Goal: Task Accomplishment & Management: Use online tool/utility

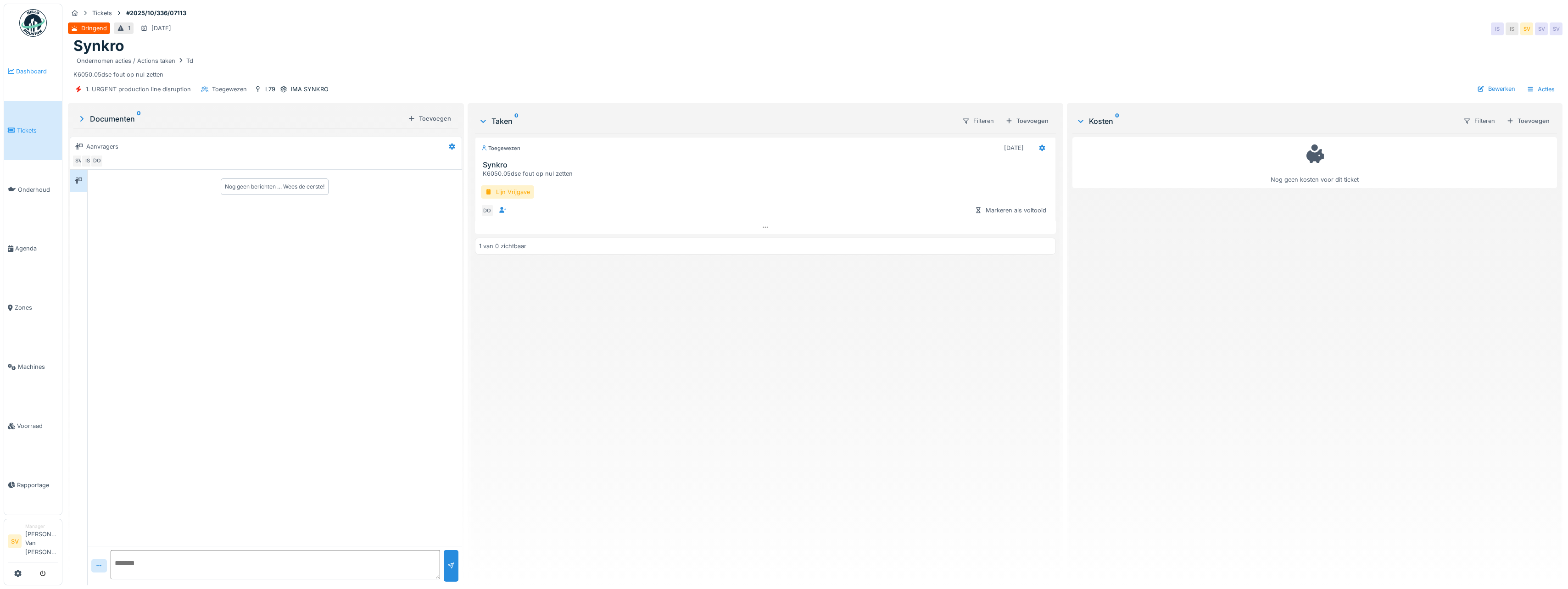
click at [27, 71] on span "Dashboard" at bounding box center [37, 71] width 42 height 9
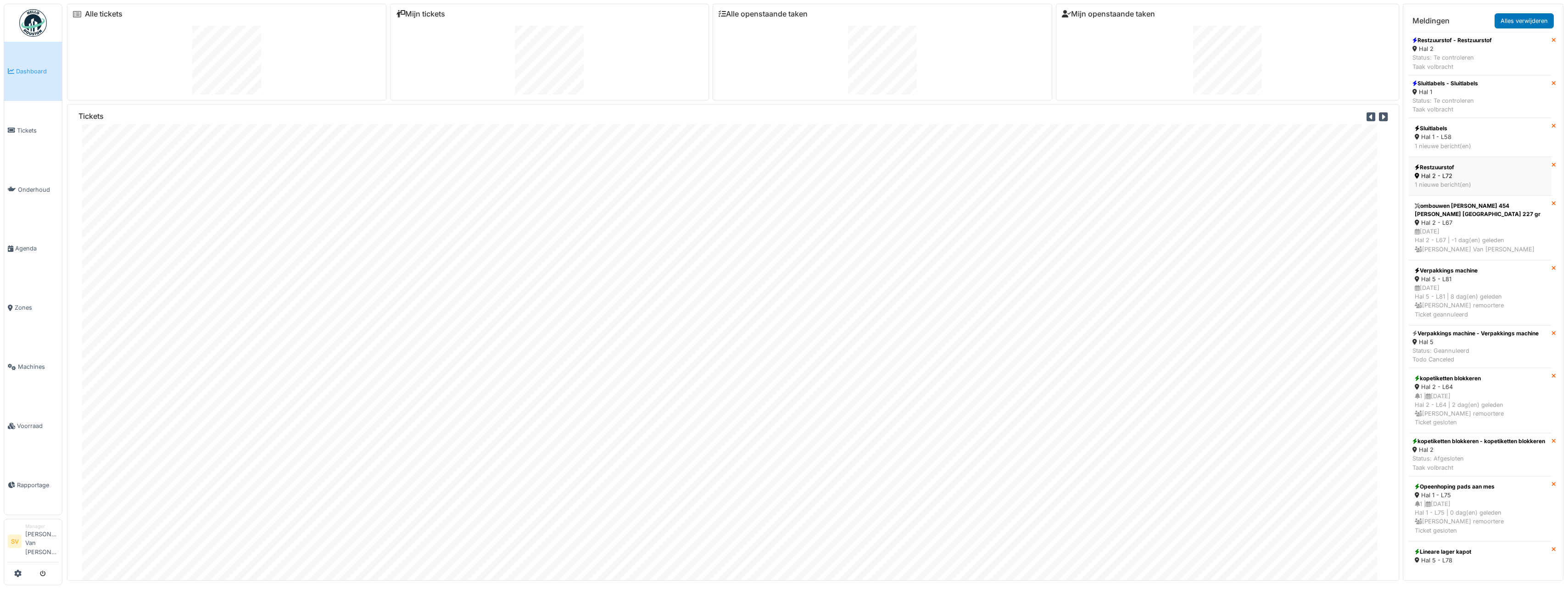
click at [1441, 173] on div "Hal 2 - L72" at bounding box center [1480, 176] width 131 height 9
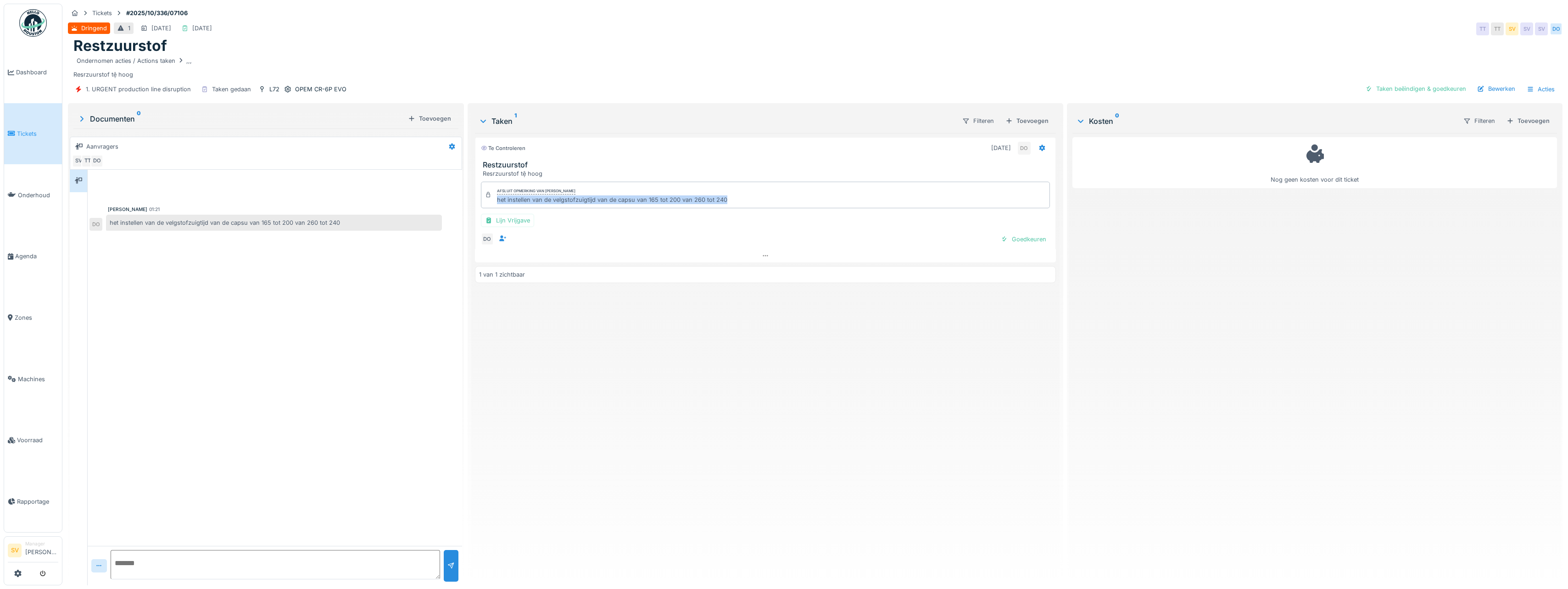
drag, startPoint x: 495, startPoint y: 198, endPoint x: 726, endPoint y: 205, distance: 231.1
click at [726, 205] on div "Afsluit opmerking van Damian Olejnik het instellen van de velgstofzuigtijd van …" at bounding box center [765, 195] width 569 height 27
copy div "het instellen van de velgstofzuigtijd van de capsu van 165 tot 200 van 260 tot …"
click at [1410, 92] on div "Taken beëindigen & goedkeuren" at bounding box center [1416, 89] width 108 height 12
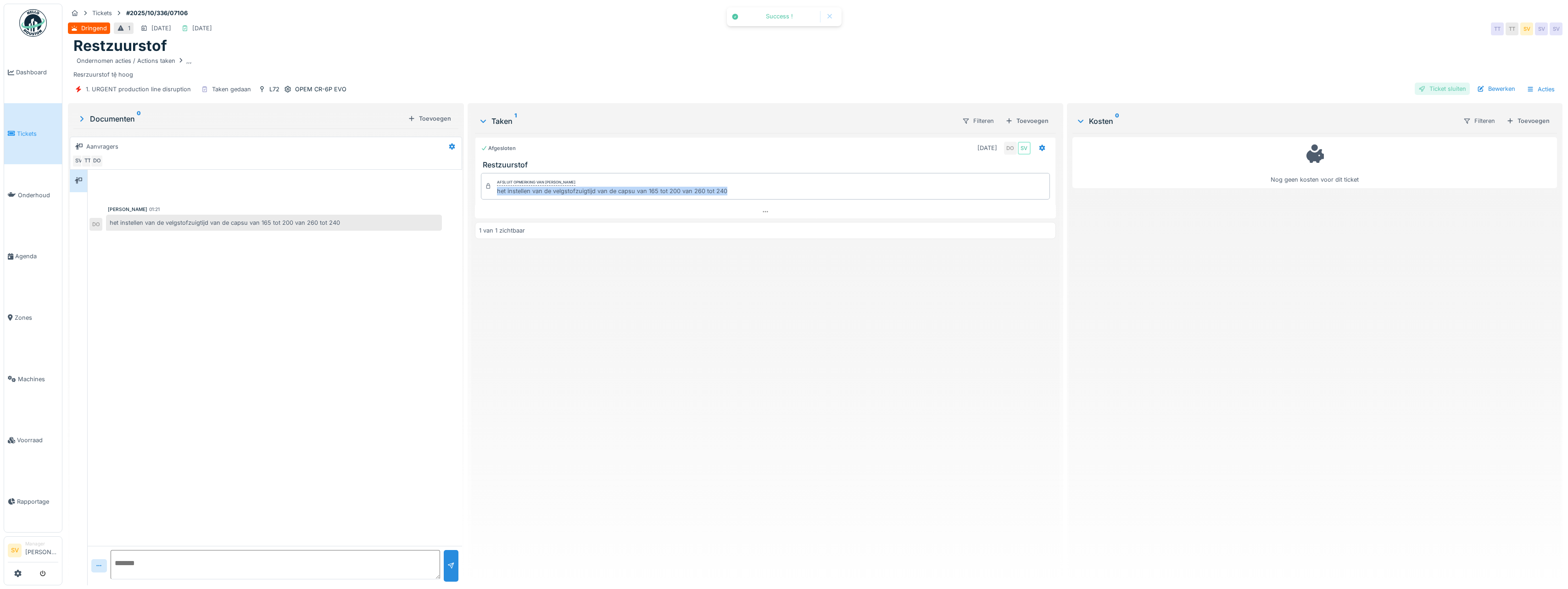
click at [1435, 90] on div "Ticket sluiten" at bounding box center [1442, 89] width 55 height 12
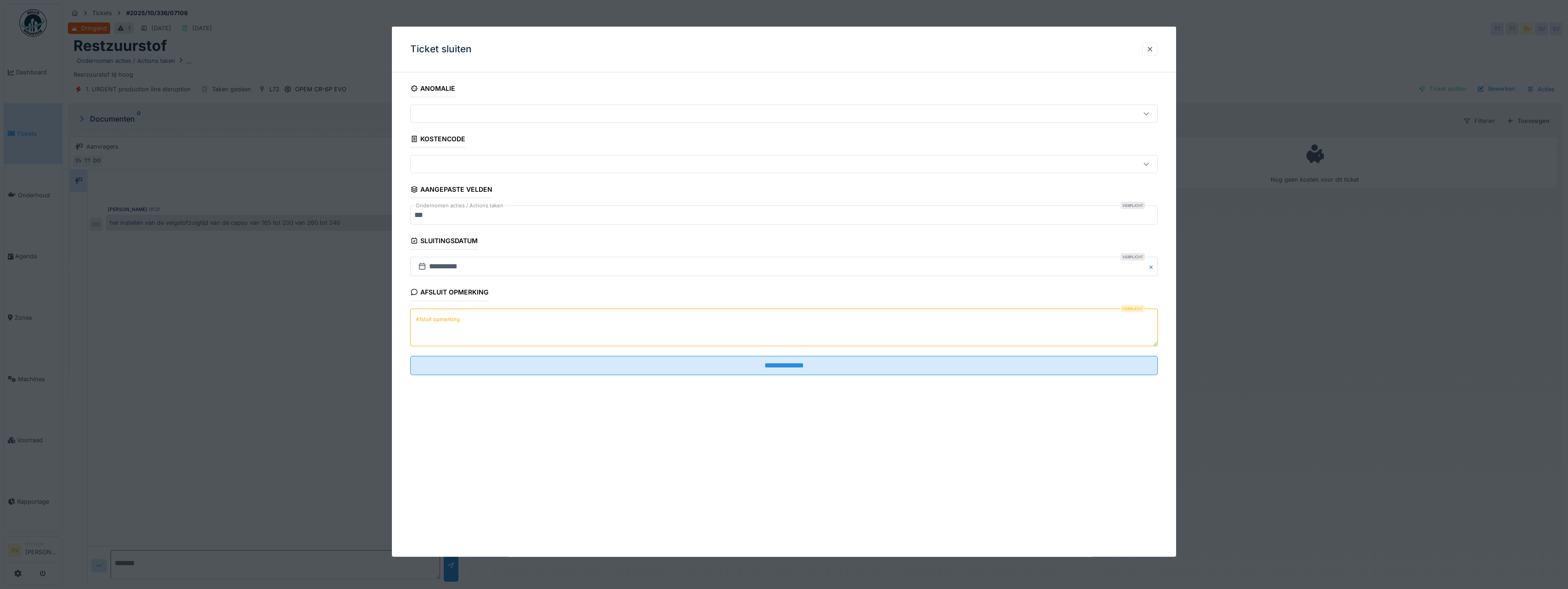
click at [864, 318] on textarea "Afsluit opmerking" at bounding box center [784, 327] width 747 height 38
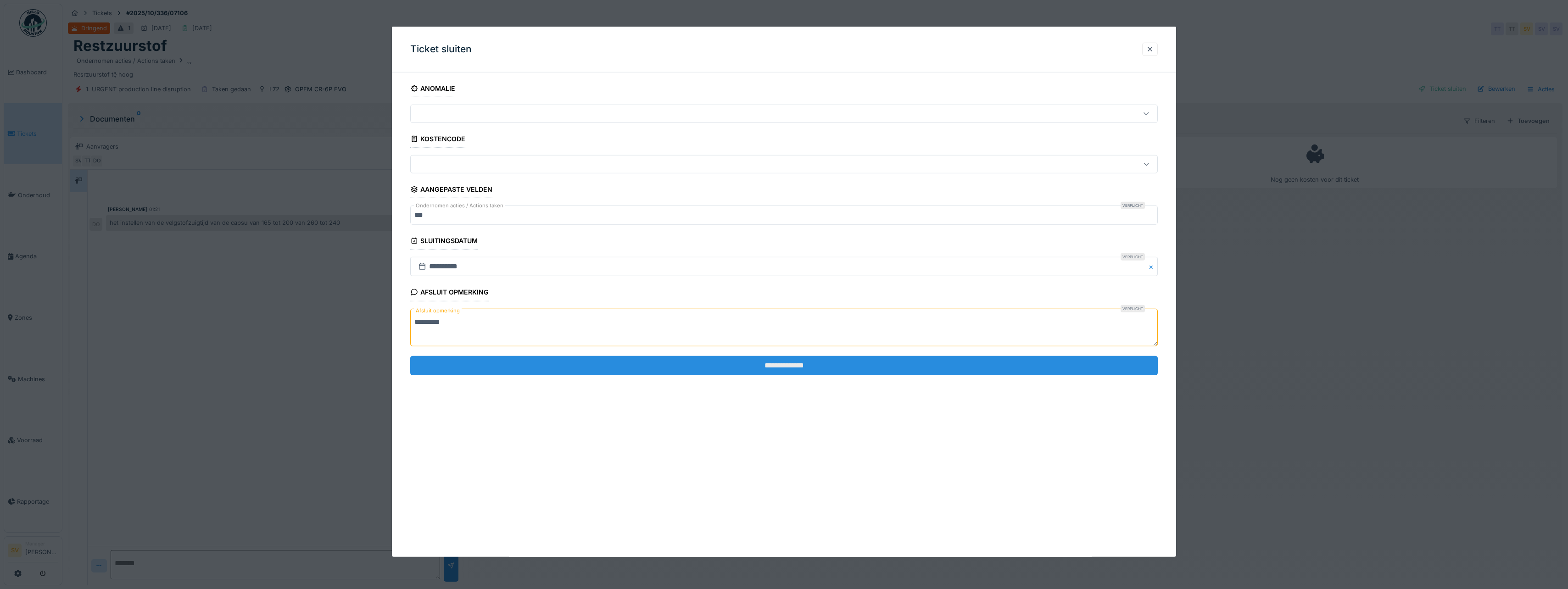
type textarea "*********"
click at [780, 363] on input "**********" at bounding box center [784, 366] width 747 height 19
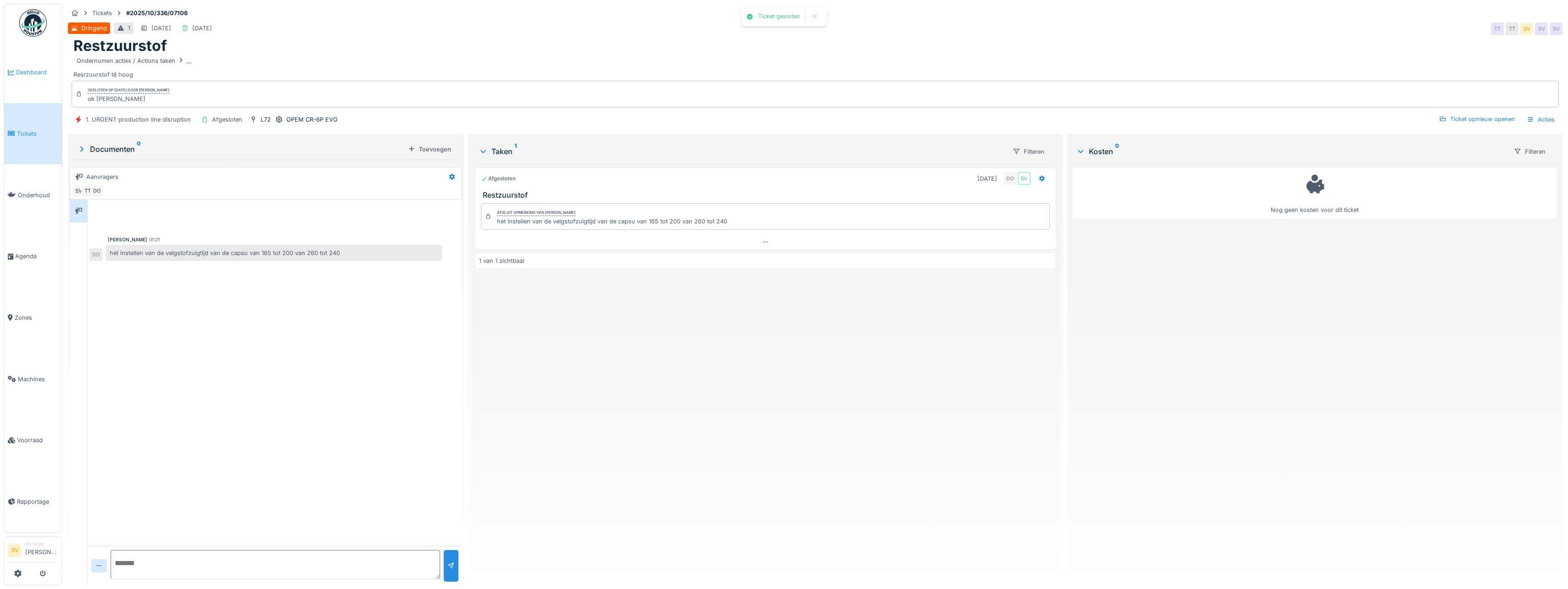
click at [33, 71] on span "Dashboard" at bounding box center [37, 72] width 42 height 9
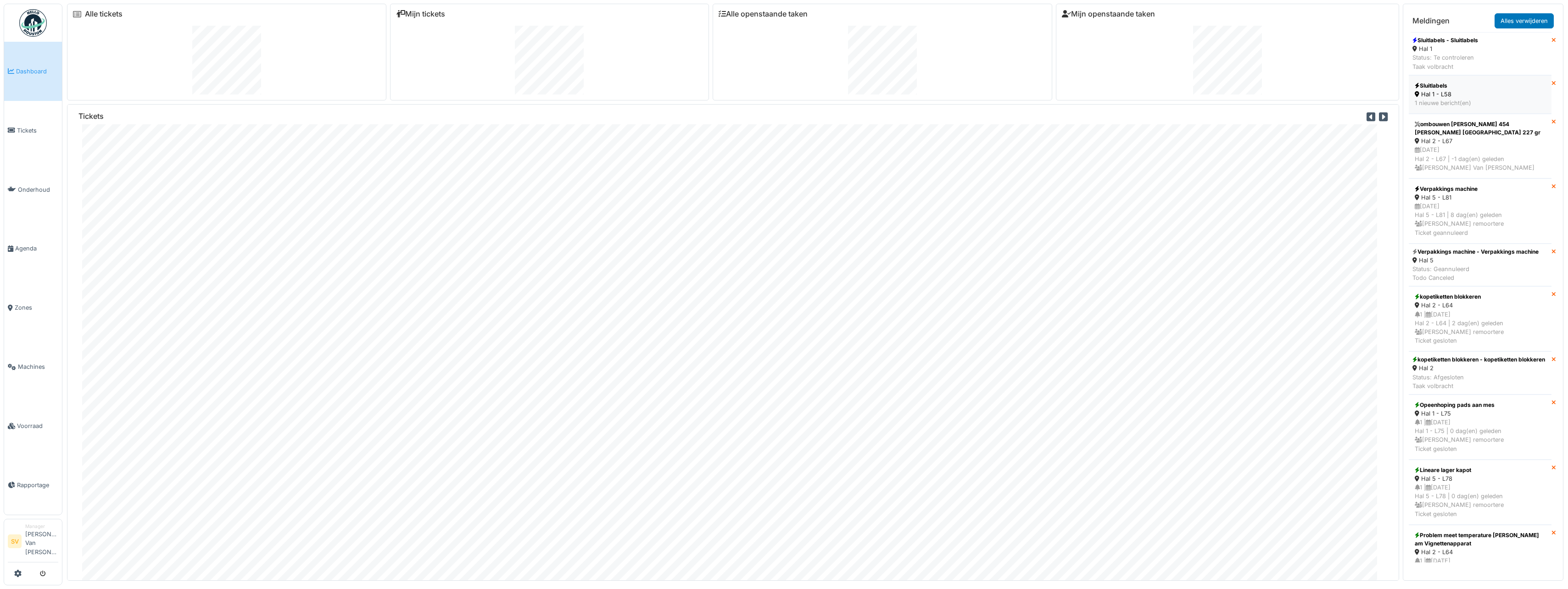
click at [1449, 90] on div "Hal 1 - L58" at bounding box center [1480, 94] width 131 height 9
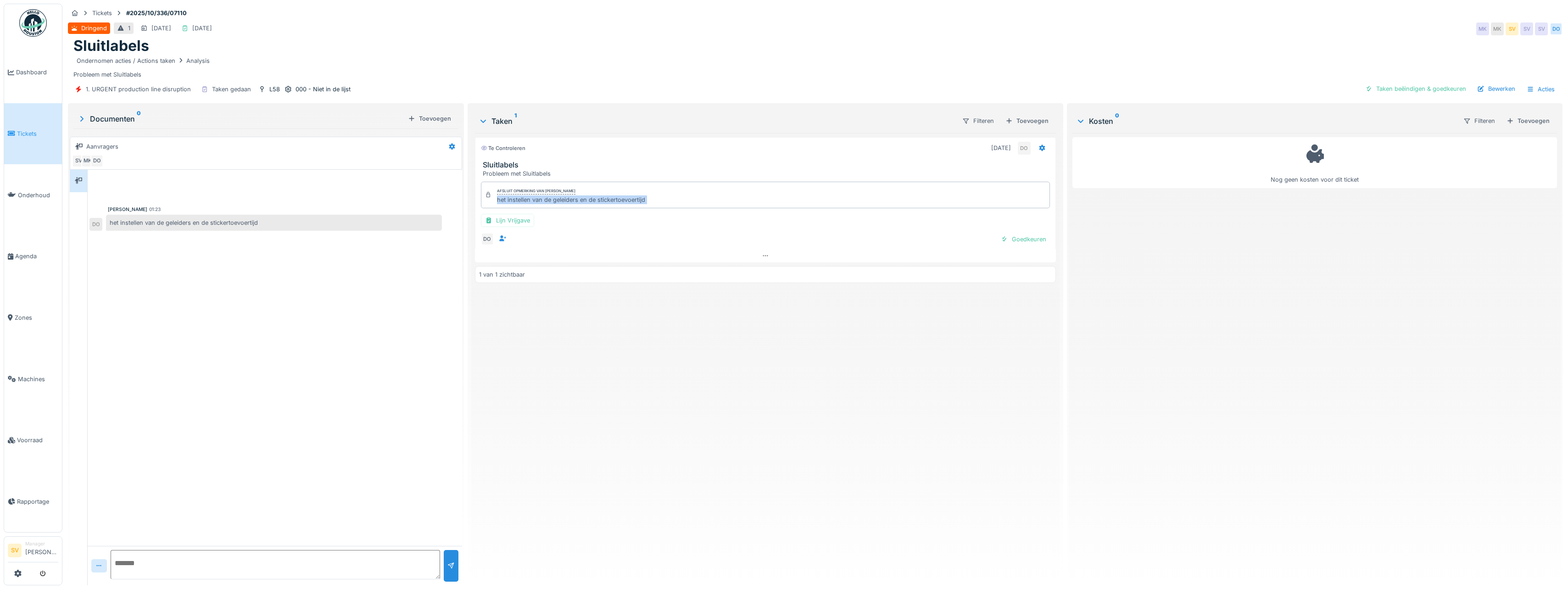
drag, startPoint x: 493, startPoint y: 197, endPoint x: 639, endPoint y: 214, distance: 147.0
click at [639, 214] on div "Afsluit opmerking van Damian Olejnik het instellen van de geleiders en de stick…" at bounding box center [765, 214] width 581 height 72
copy div "het instellen van de geleiders en de stickertoevoertijd Lijn Vrijgave DO Goedke…"
click at [1399, 88] on div "Taken beëindigen & goedkeuren" at bounding box center [1416, 89] width 108 height 12
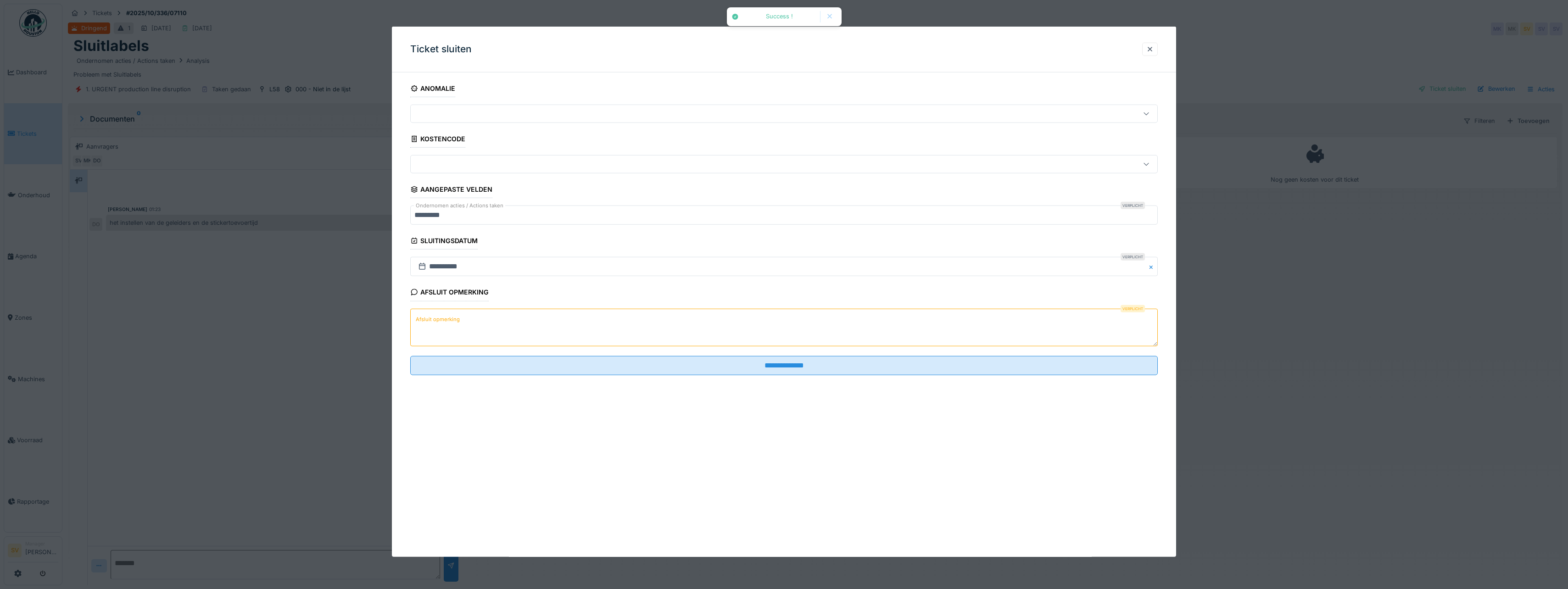
click at [701, 329] on textarea "Afsluit opmerking" at bounding box center [784, 327] width 747 height 38
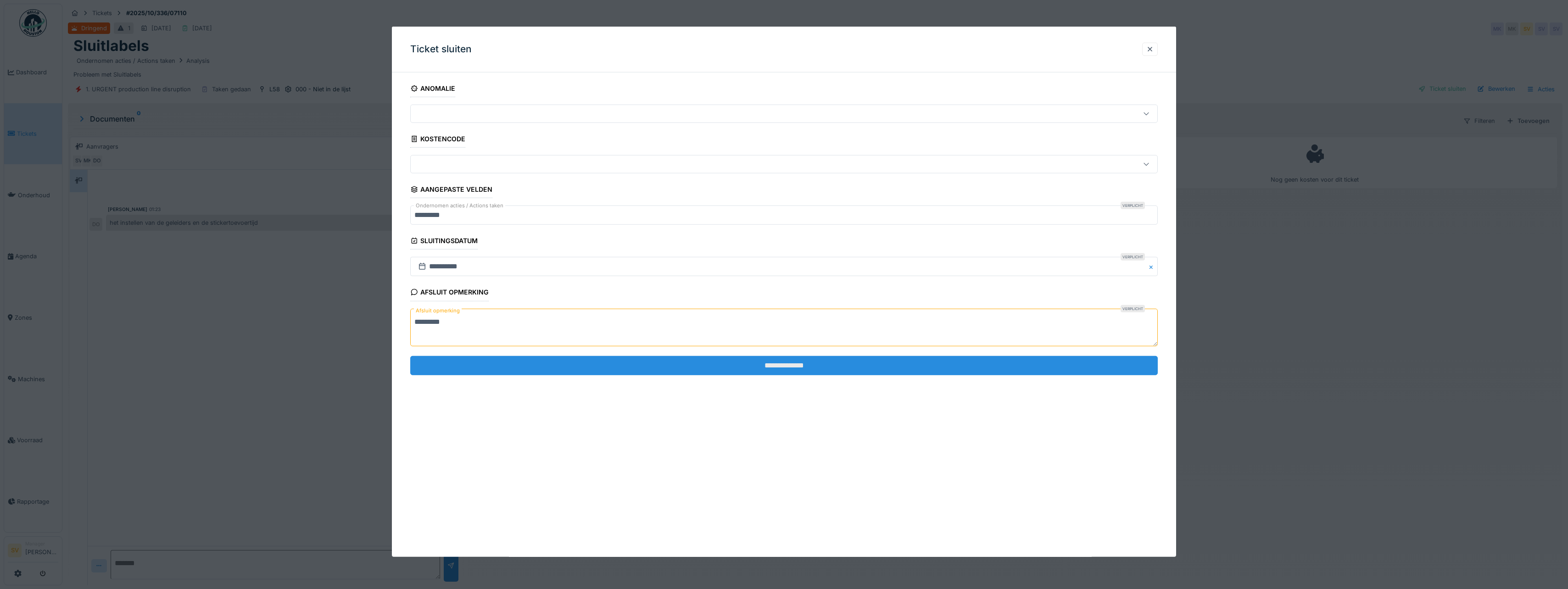
type textarea "*********"
click at [786, 361] on input "**********" at bounding box center [784, 366] width 747 height 19
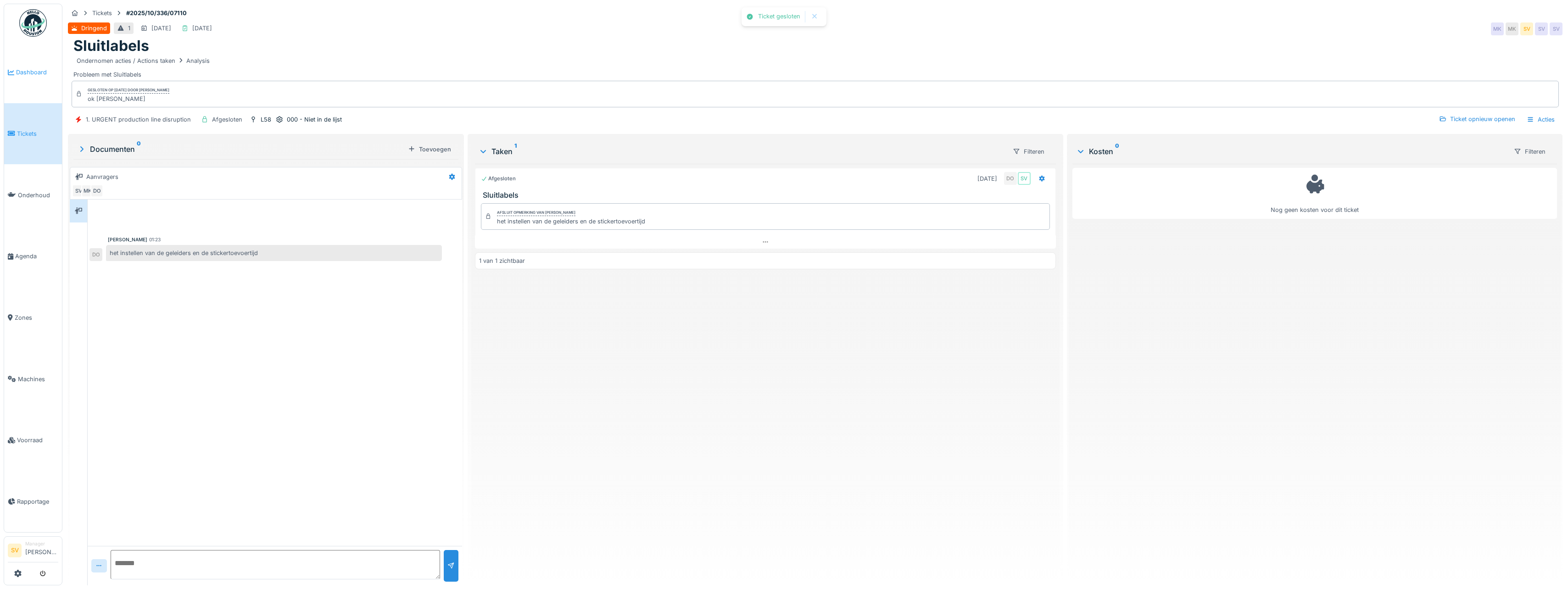
click at [33, 69] on span "Dashboard" at bounding box center [37, 72] width 42 height 9
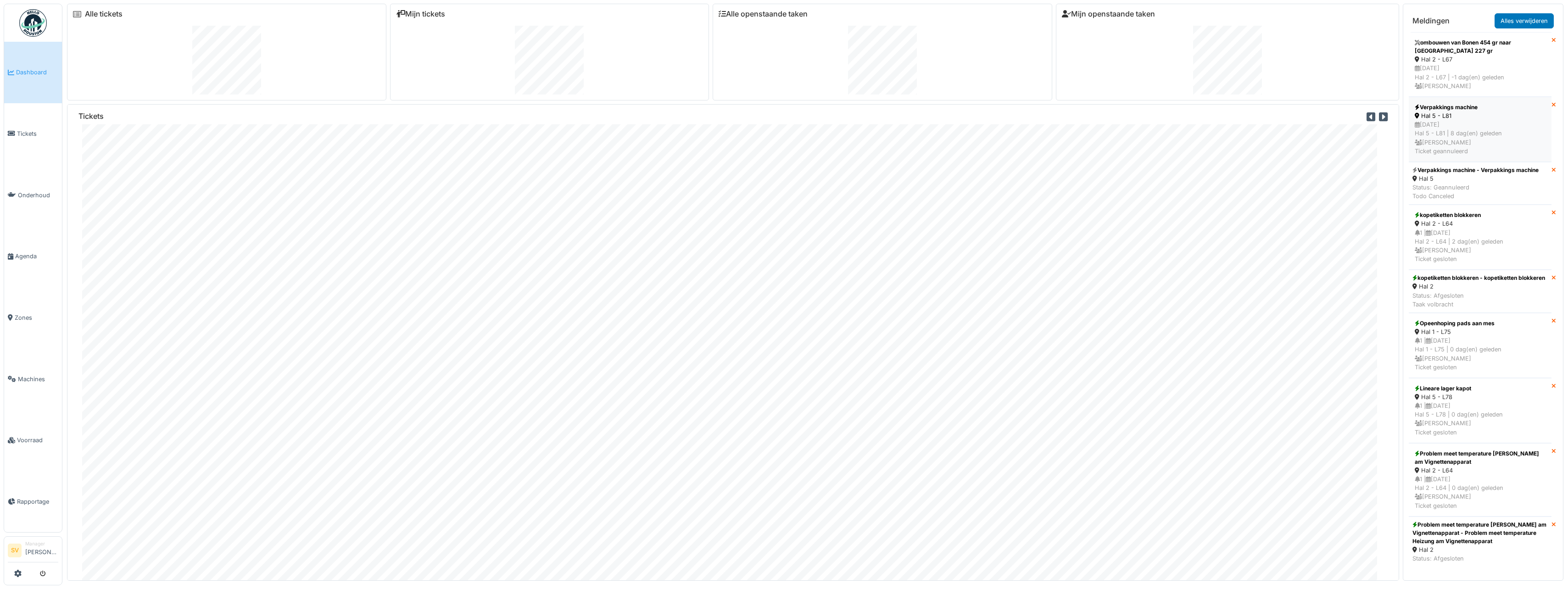
click at [1449, 142] on div "06/10/2025 Hal 5 - L81 | 8 dag(en) geleden Kelly Van remoortere Ticket geannule…" at bounding box center [1480, 138] width 131 height 35
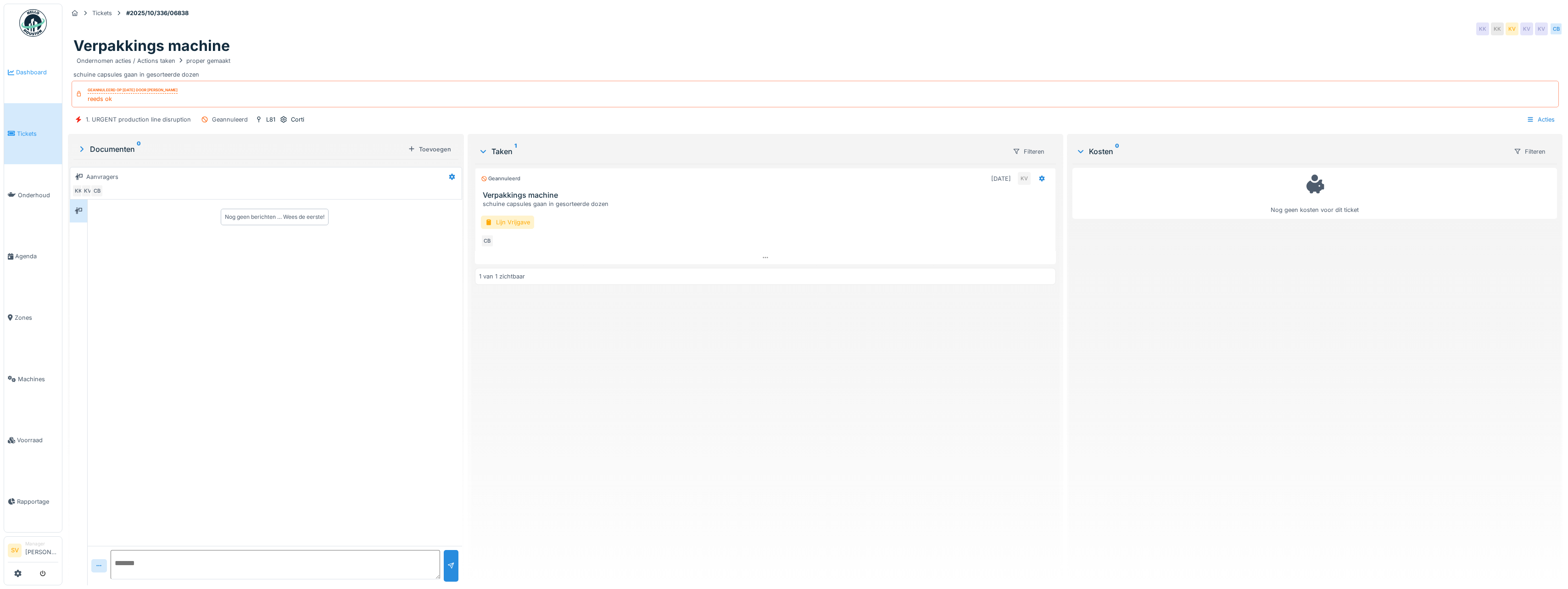
click at [25, 69] on span "Dashboard" at bounding box center [37, 72] width 42 height 9
